Goal: Task Accomplishment & Management: Manage account settings

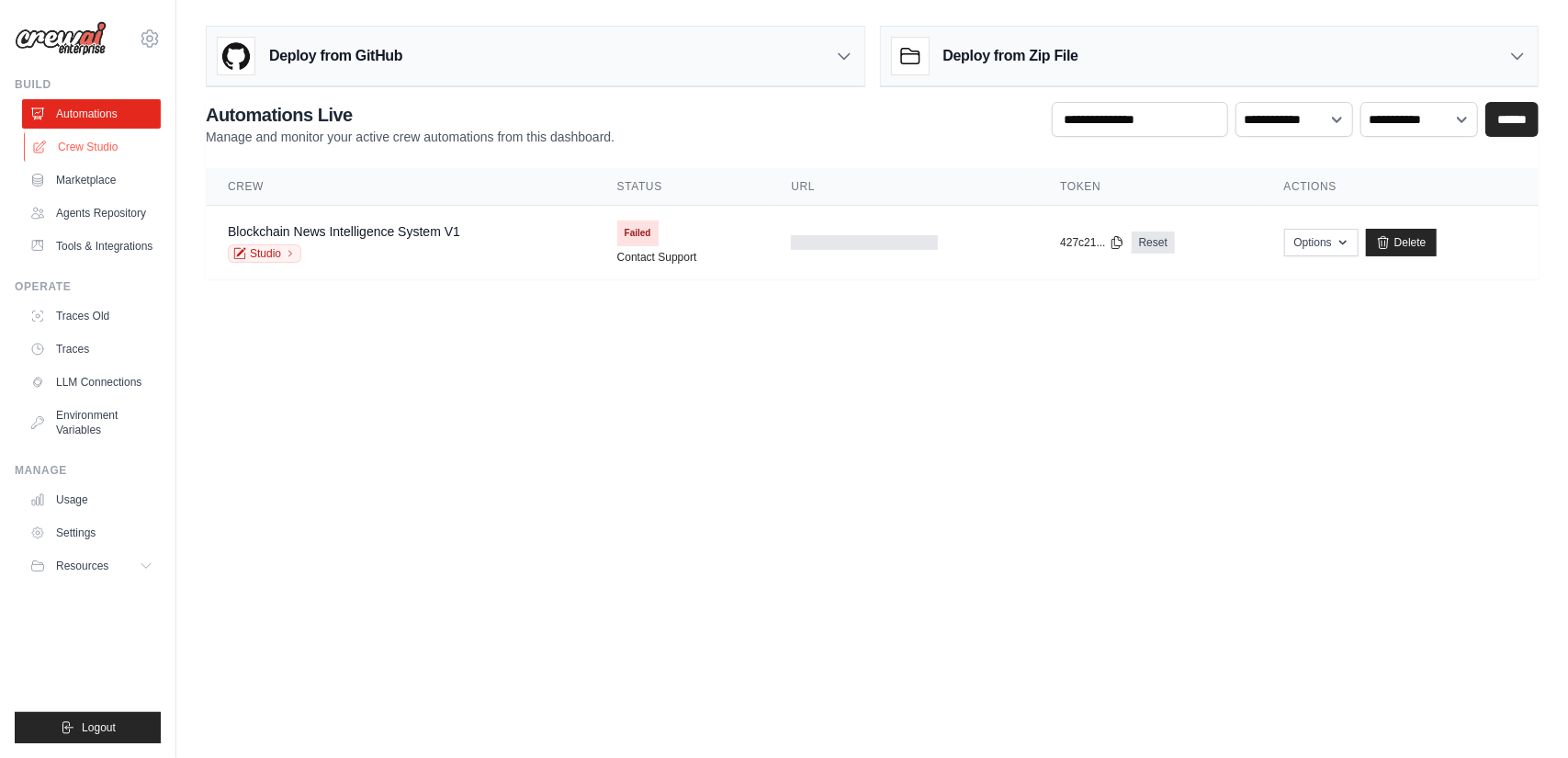
click at [123, 153] on link "Crew Studio" at bounding box center [93, 146] width 139 height 30
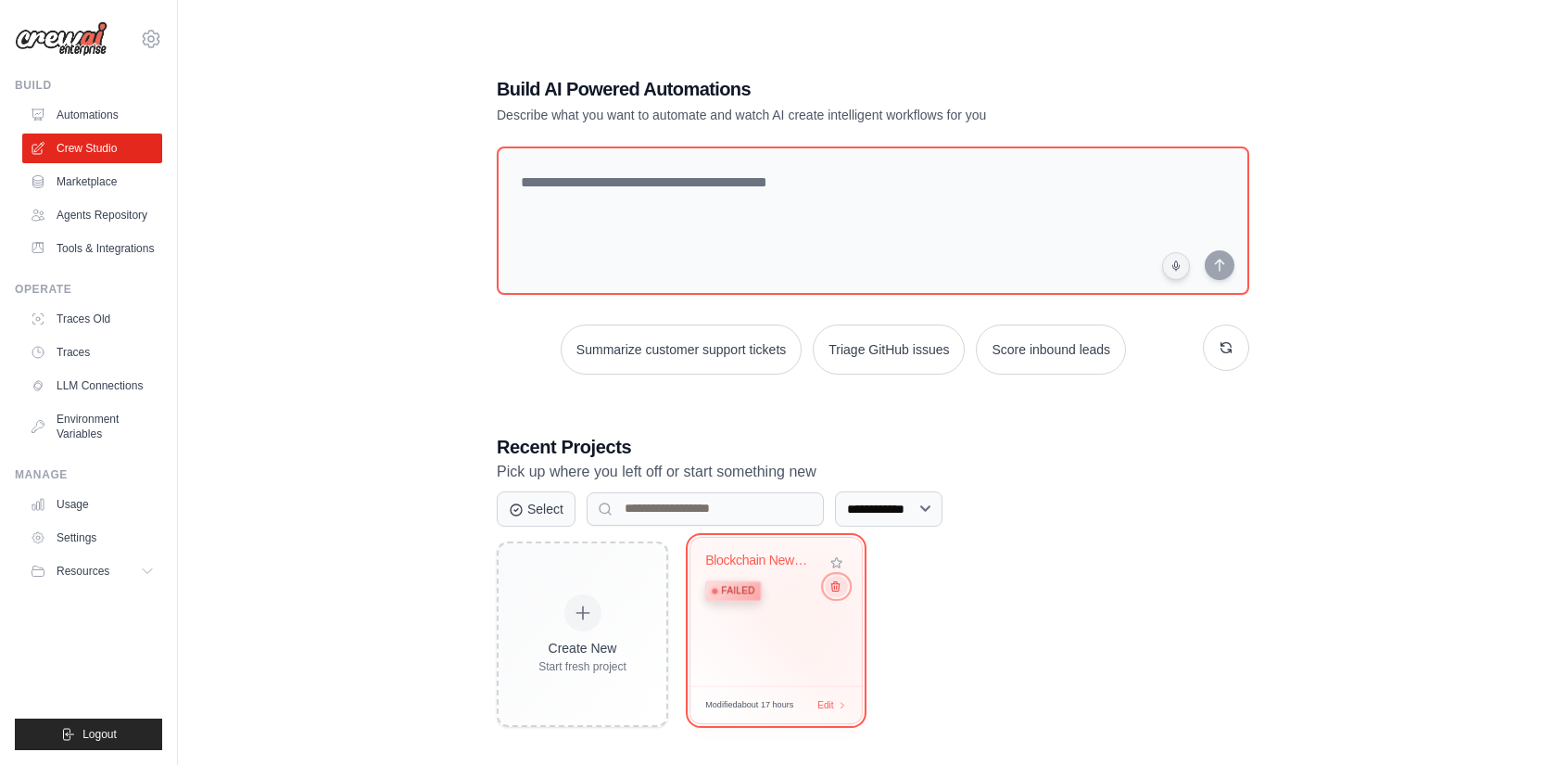
click at [839, 587] on icon at bounding box center [835, 585] width 12 height 12
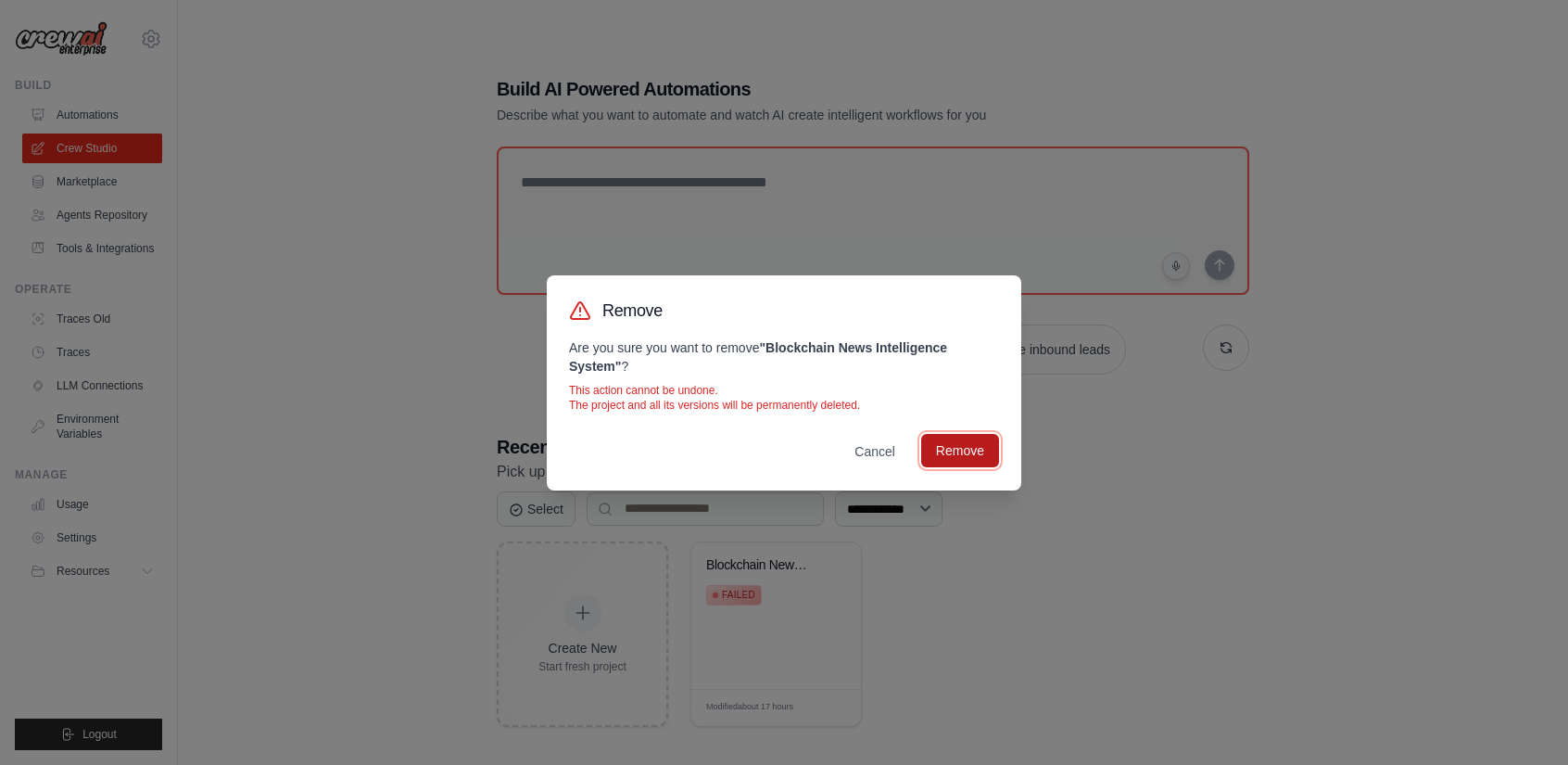
click at [948, 448] on button "Remove" at bounding box center [960, 450] width 78 height 34
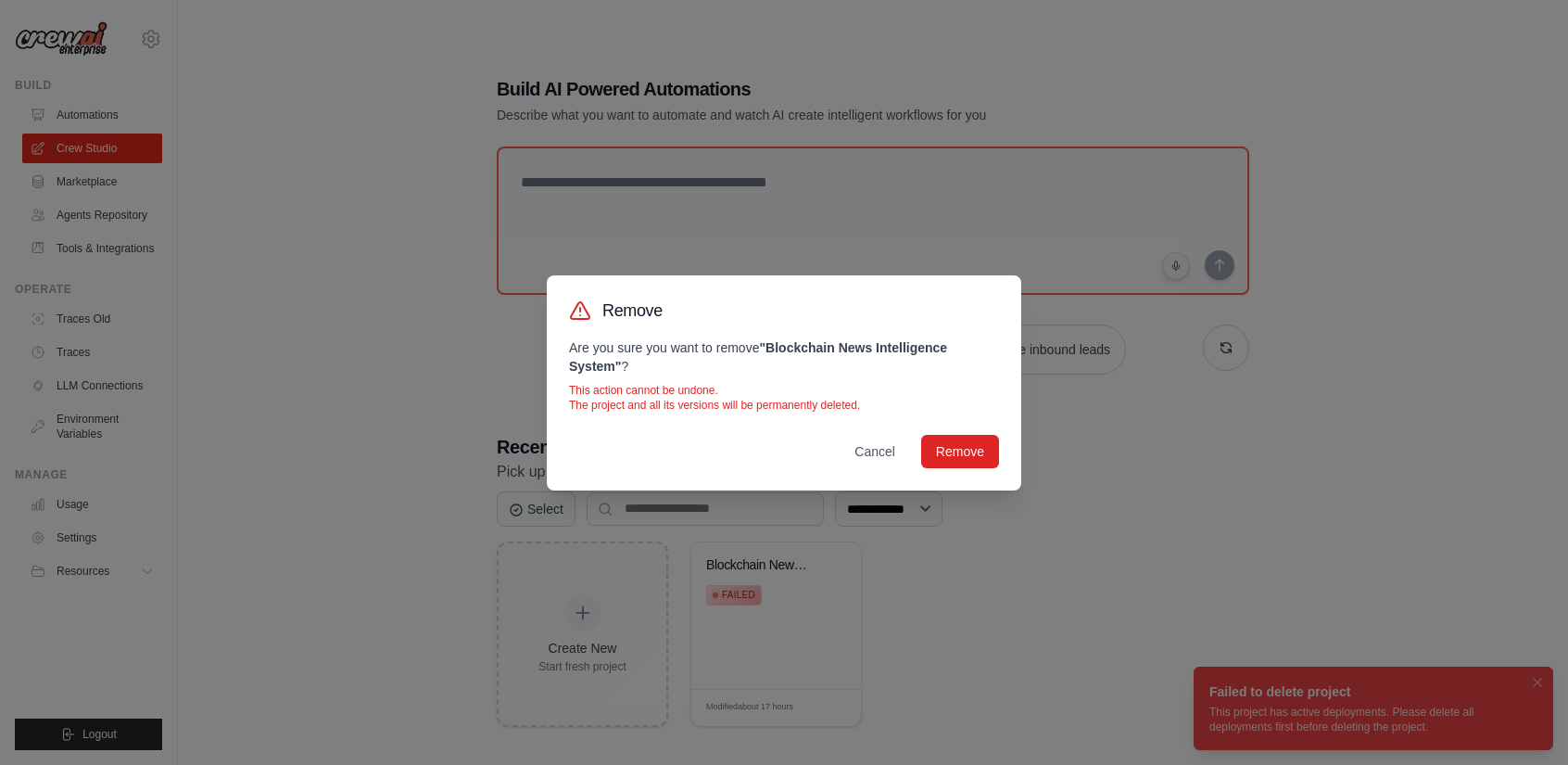
click at [1077, 659] on div "Remove Are you sure you want to remove " Blockchain News Intelligence System " …" at bounding box center [784, 382] width 1568 height 765
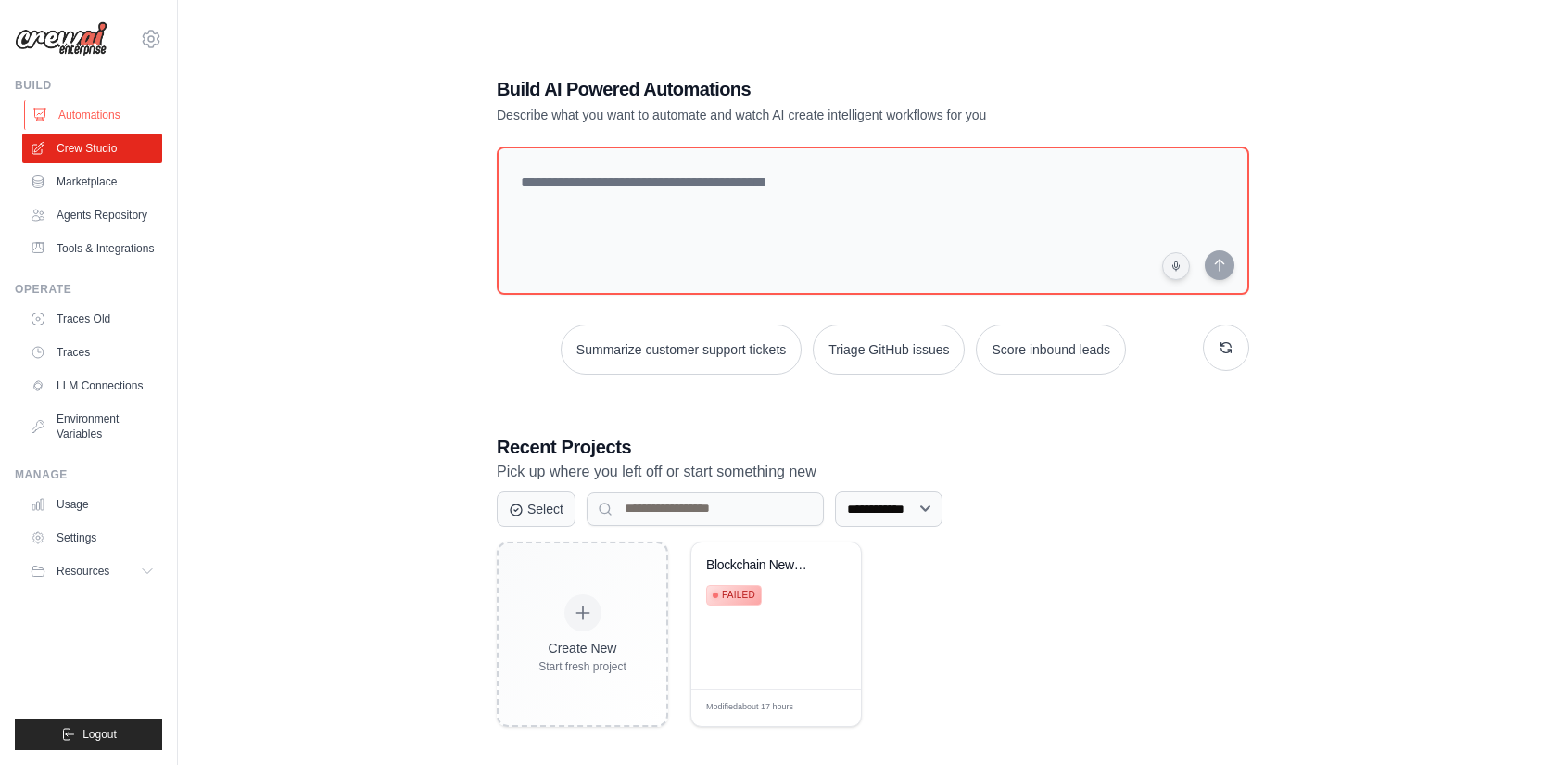
click at [104, 123] on link "Automations" at bounding box center [94, 115] width 140 height 30
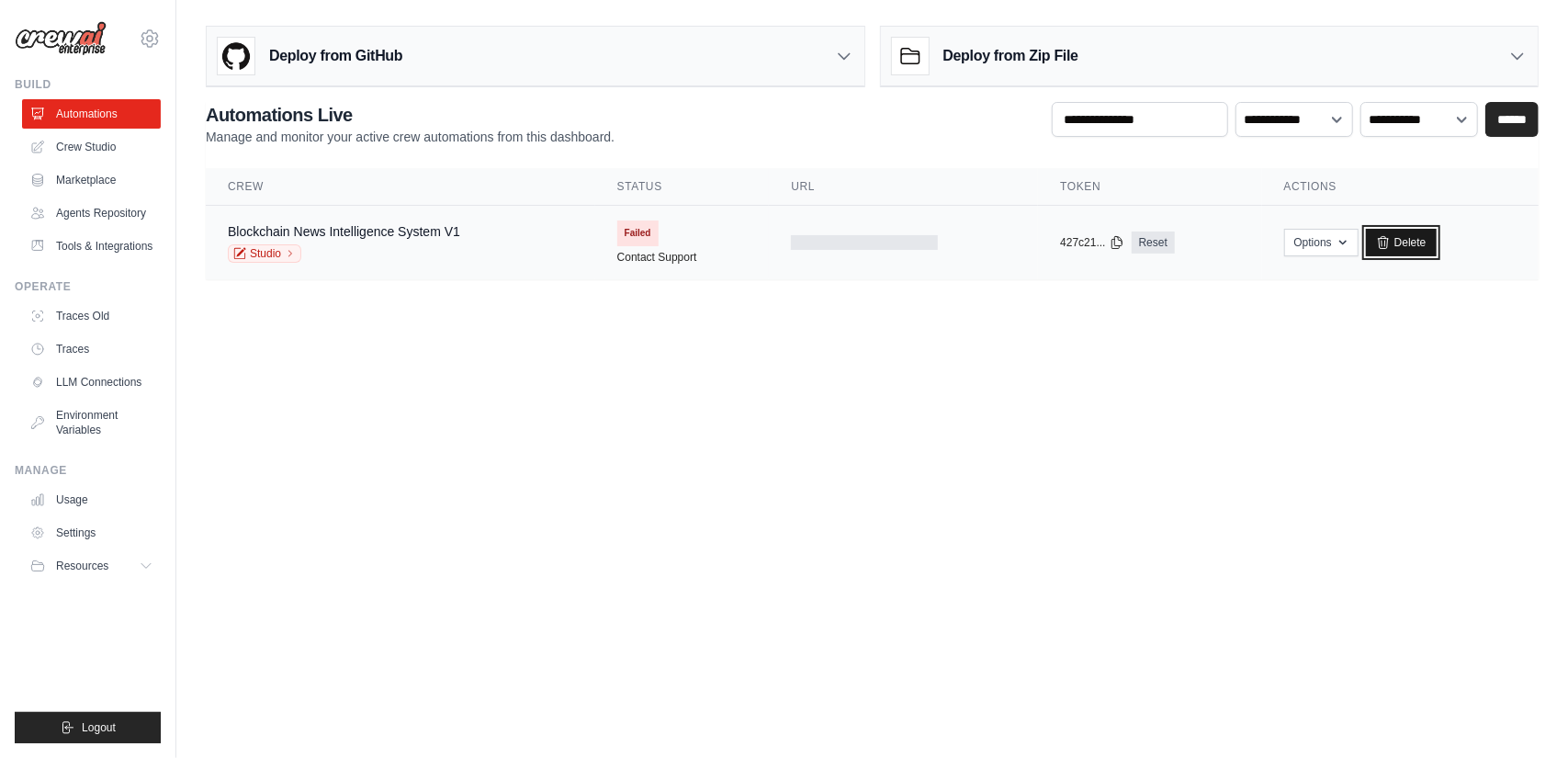
click at [1391, 242] on icon at bounding box center [1383, 242] width 14 height 14
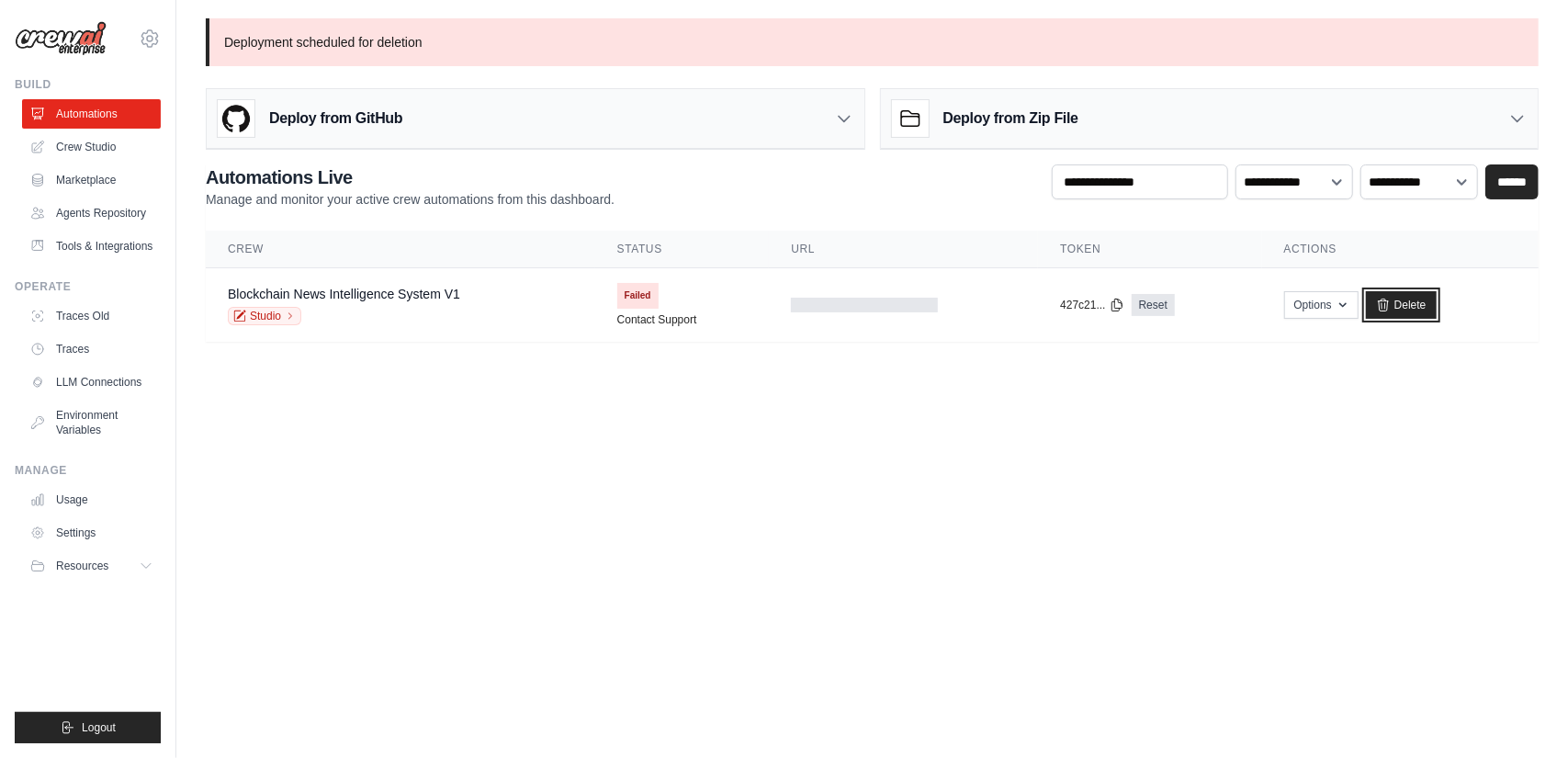
drag, startPoint x: 1422, startPoint y: 301, endPoint x: 863, endPoint y: 109, distance: 591.1
click at [1422, 301] on link "Delete" at bounding box center [1401, 304] width 71 height 28
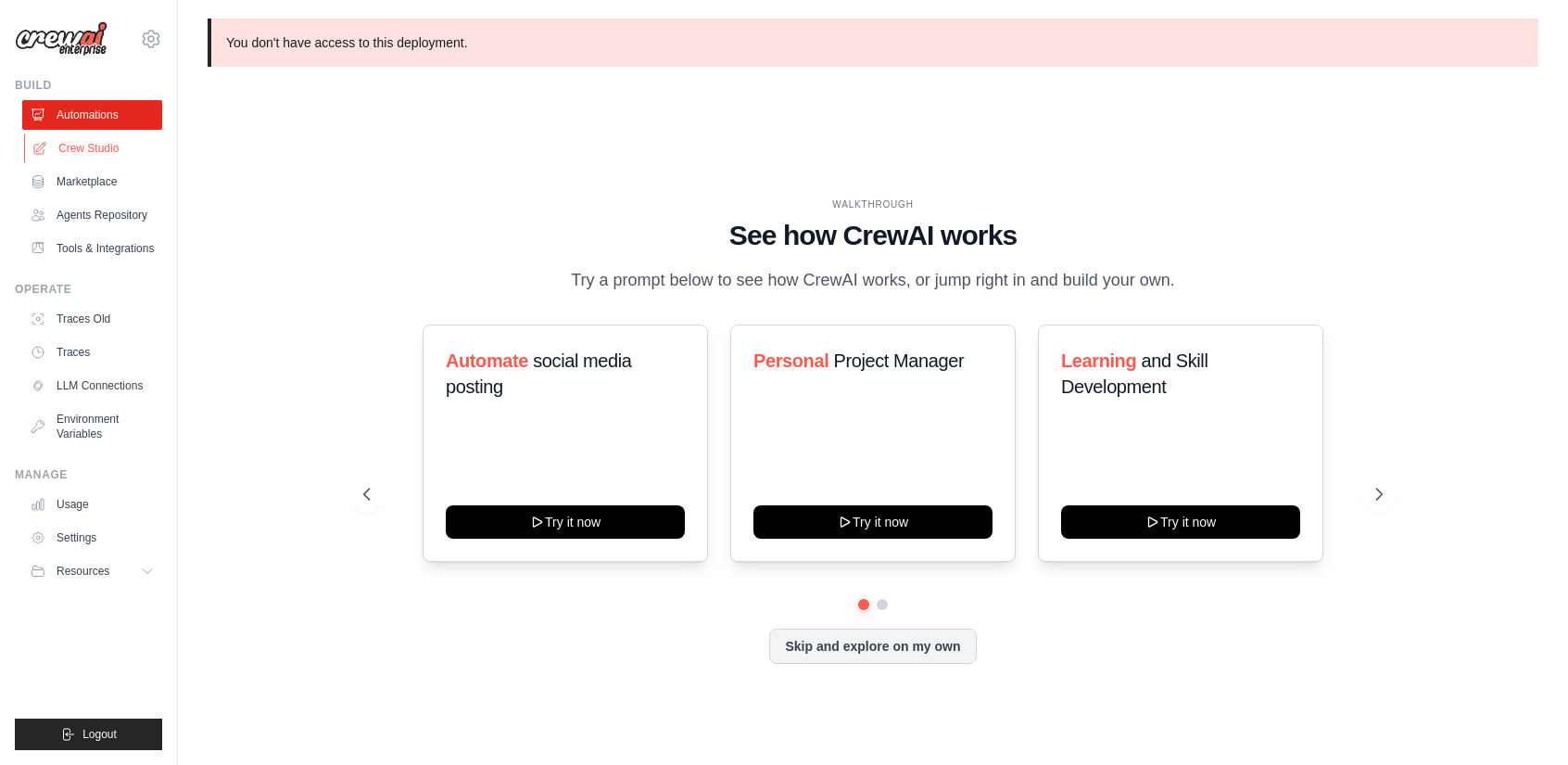
click at [118, 156] on link "Crew Studio" at bounding box center [94, 148] width 140 height 30
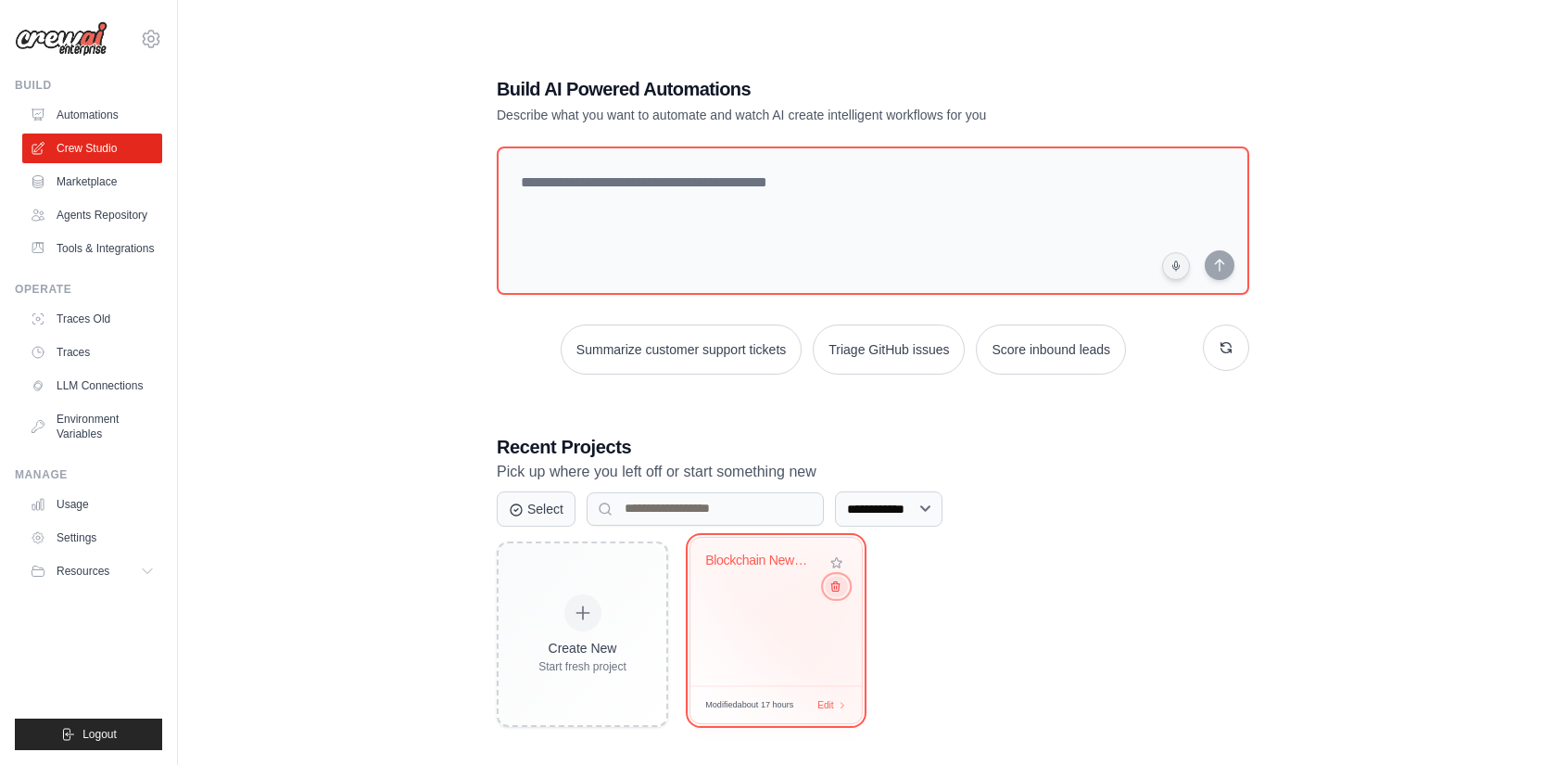
click at [837, 588] on icon at bounding box center [835, 585] width 12 height 12
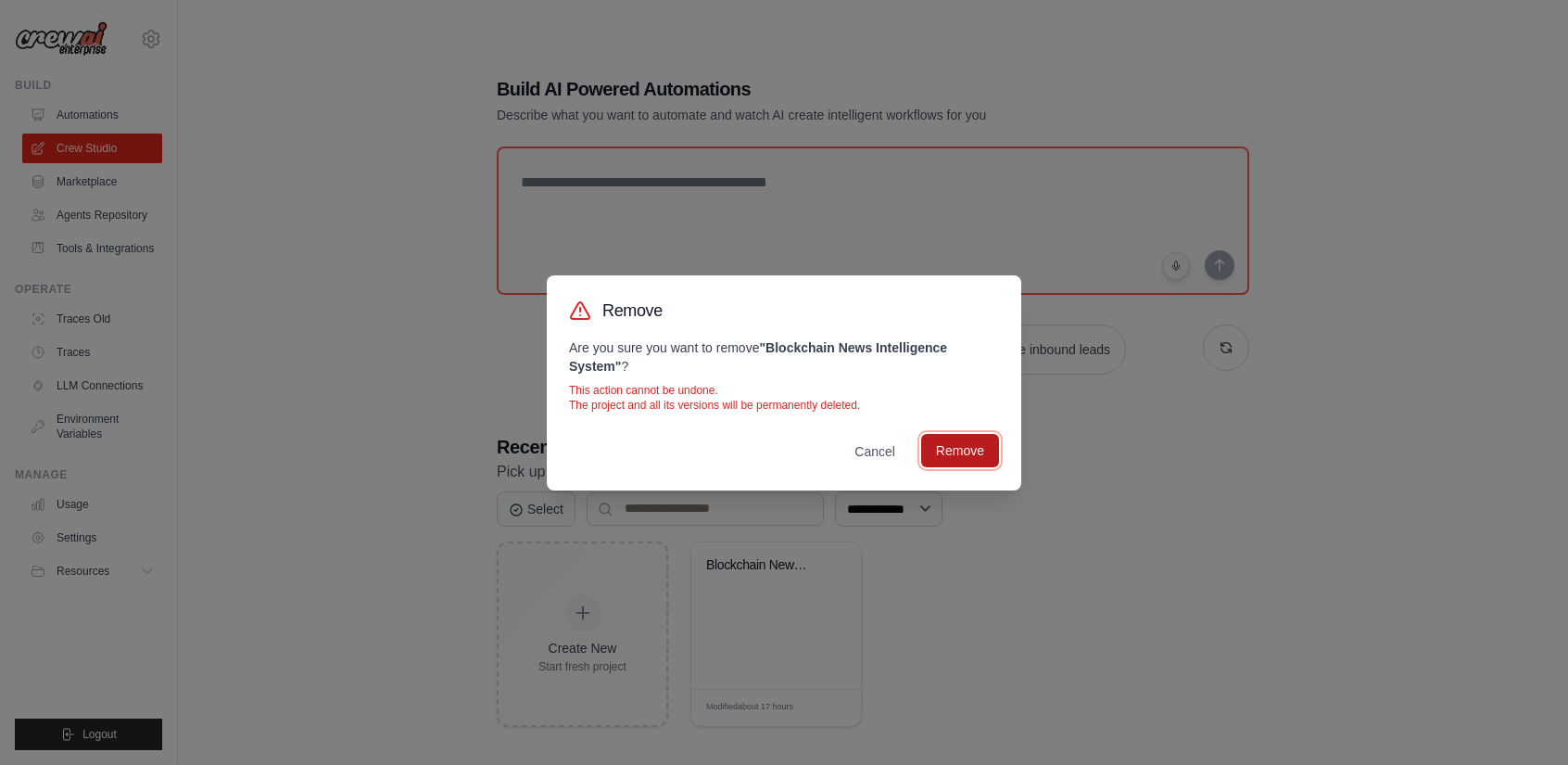
click at [949, 455] on button "Remove" at bounding box center [960, 450] width 78 height 34
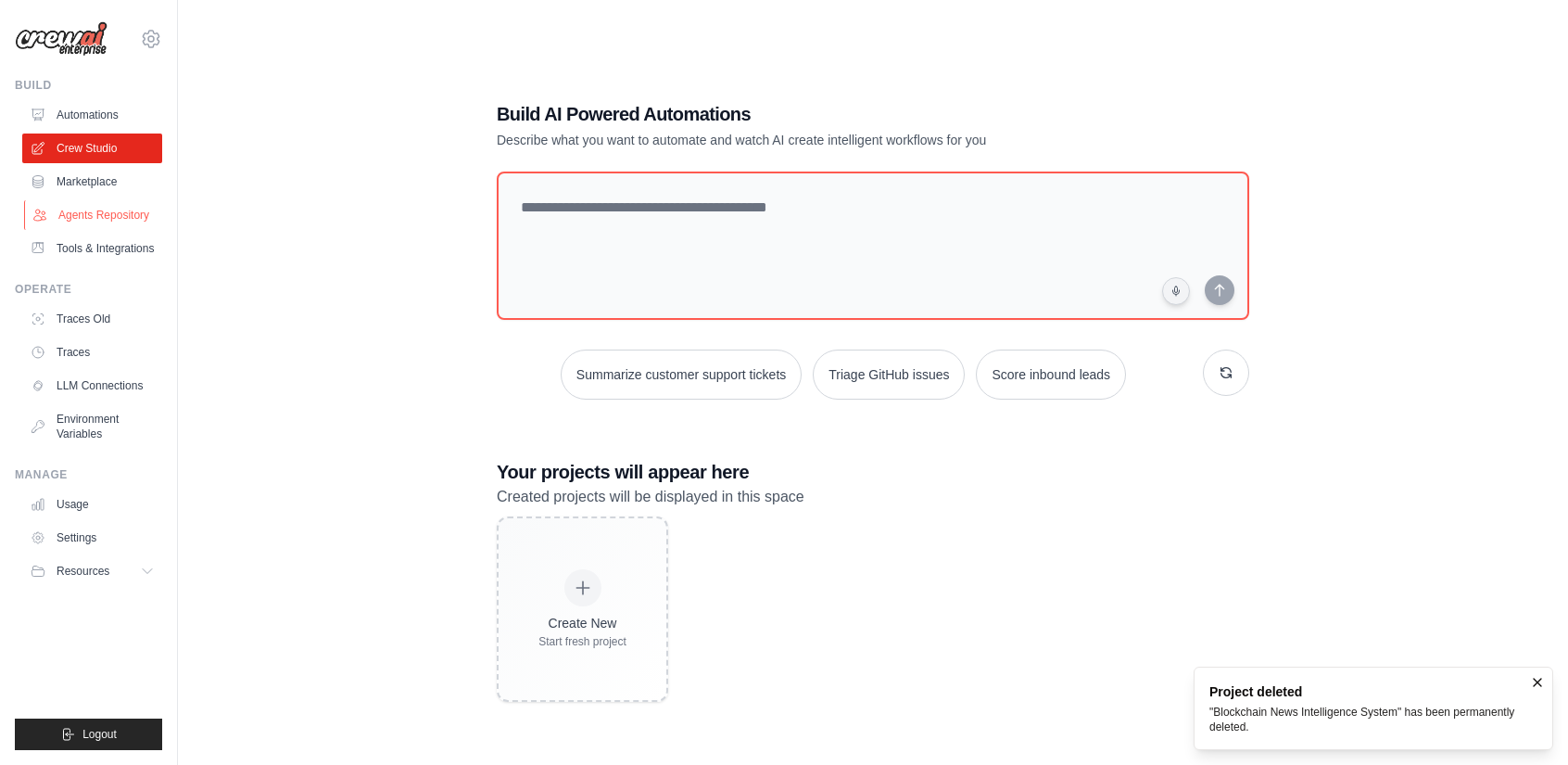
click at [123, 218] on link "Agents Repository" at bounding box center [94, 214] width 140 height 30
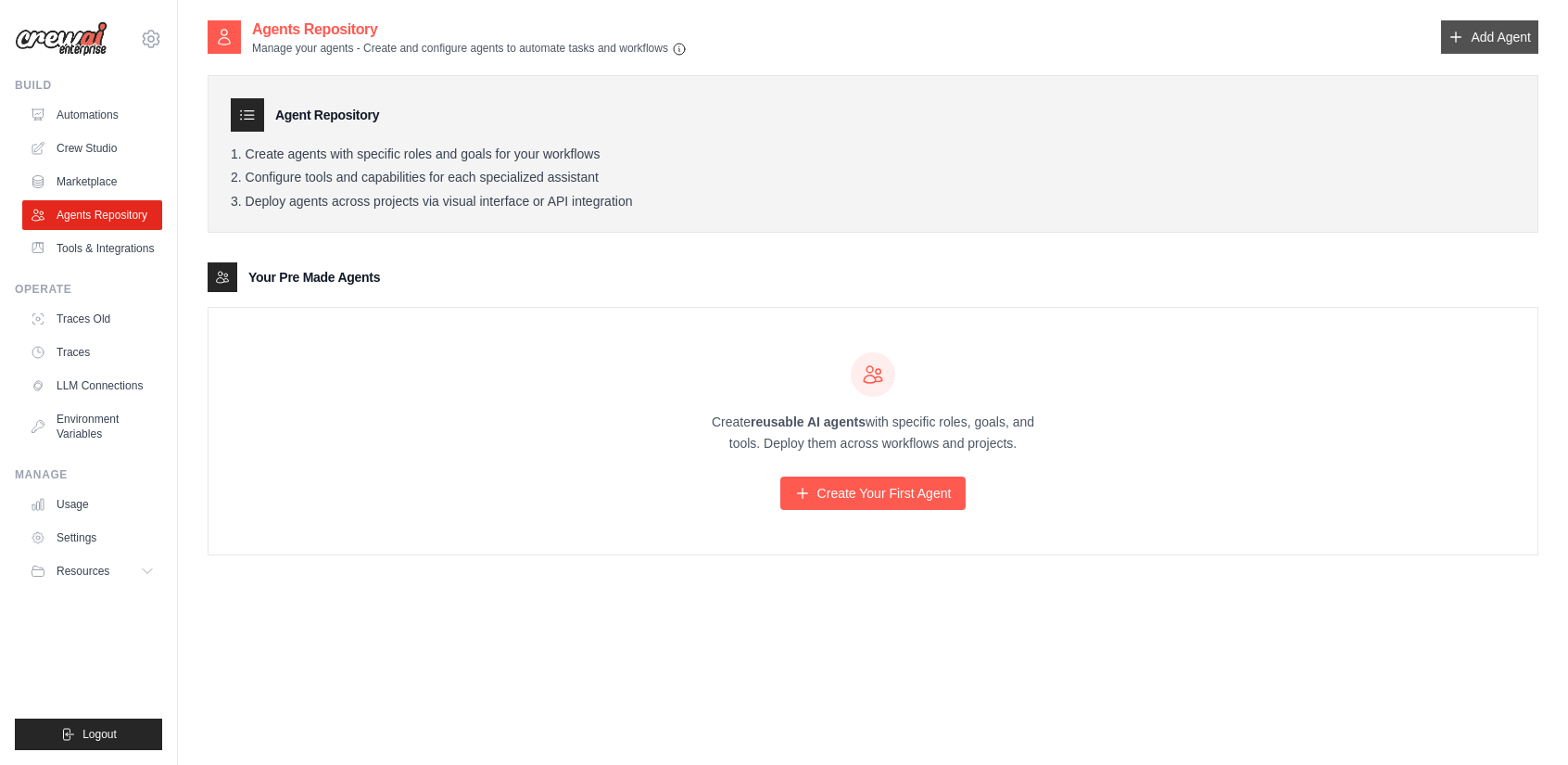
click at [1516, 38] on link "Add Agent" at bounding box center [1489, 37] width 98 height 34
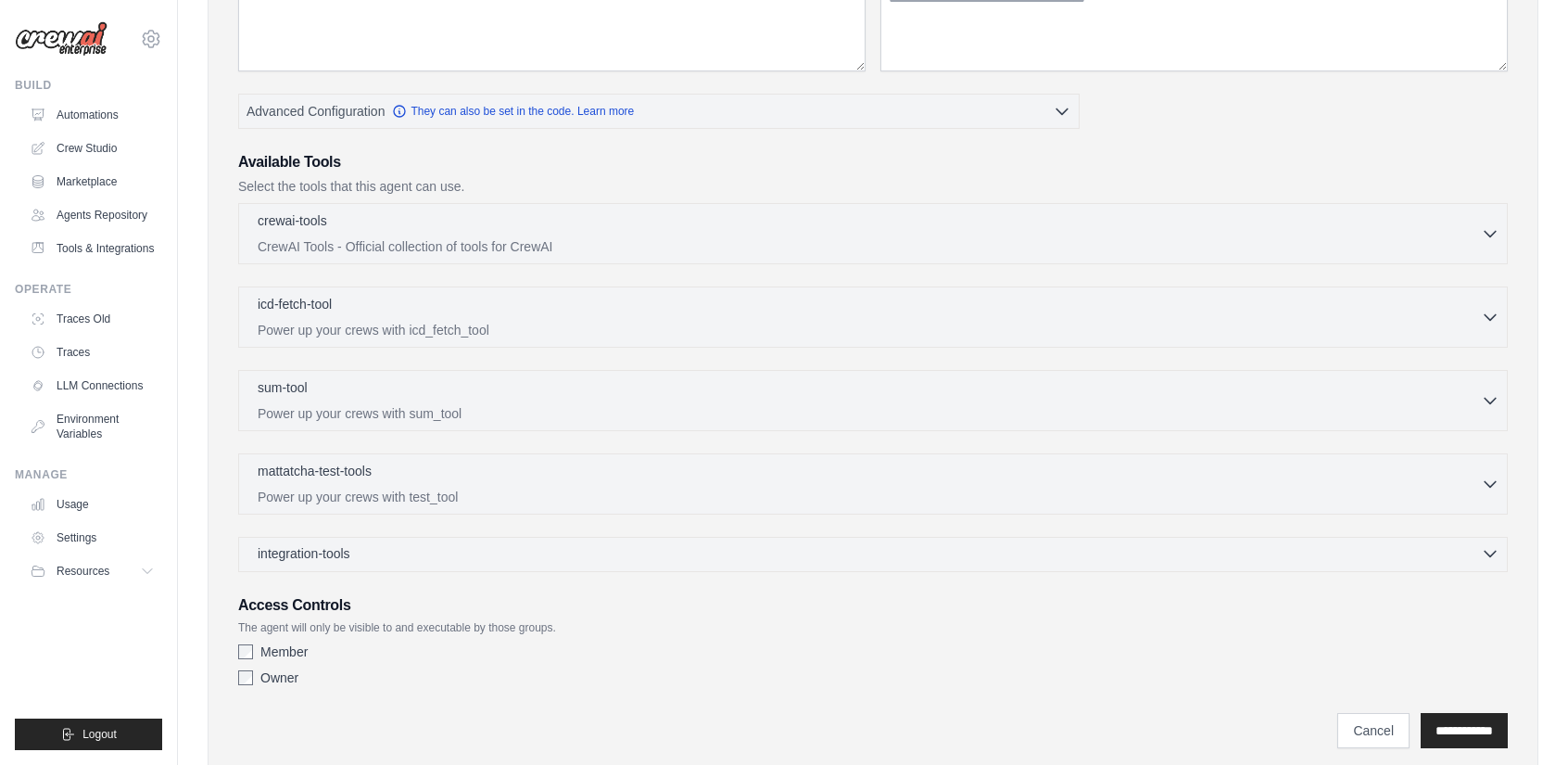
scroll to position [363, 0]
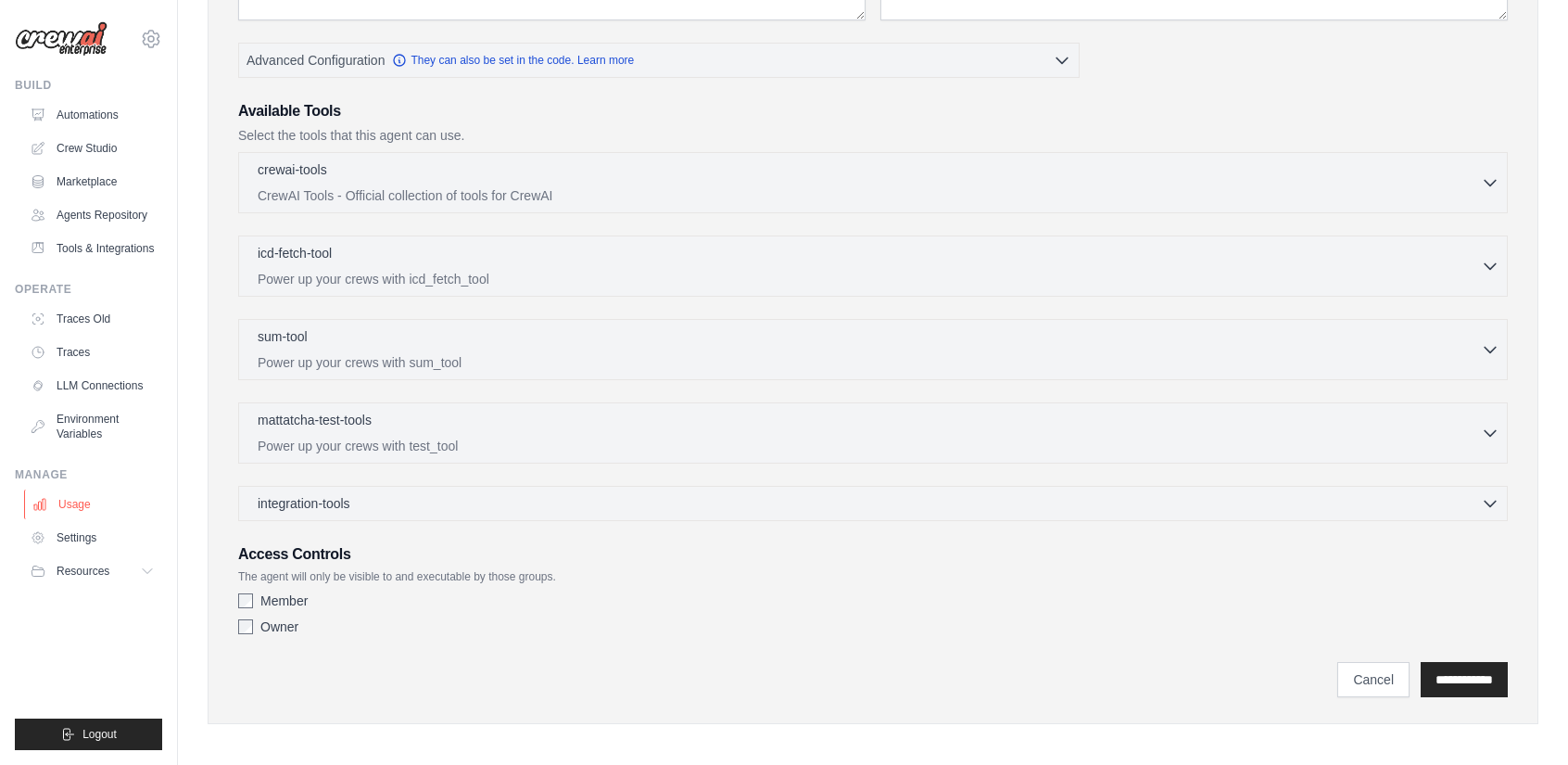
click at [93, 519] on link "Usage" at bounding box center [94, 504] width 140 height 30
